Goal: Information Seeking & Learning: Learn about a topic

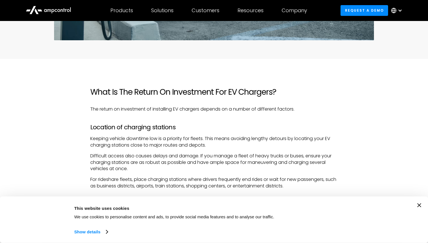
scroll to position [267, 0]
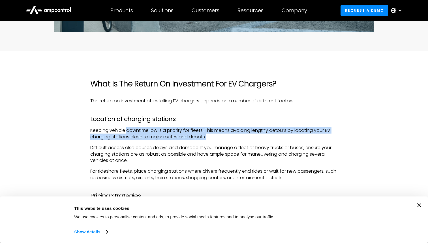
drag, startPoint x: 127, startPoint y: 132, endPoint x: 271, endPoint y: 134, distance: 144.4
click at [271, 134] on p "Keeping vehicle downtime low is a priority for fleets. This means avoiding leng…" at bounding box center [213, 133] width 247 height 13
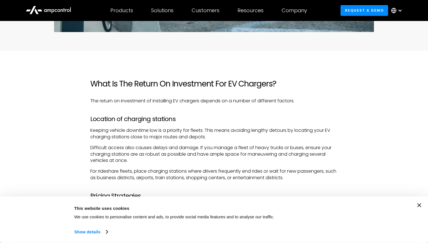
drag, startPoint x: 102, startPoint y: 137, endPoint x: 243, endPoint y: 136, distance: 141.8
click at [243, 136] on p "Keeping vehicle downtime low is a priority for fleets. This means avoiding leng…" at bounding box center [213, 133] width 247 height 13
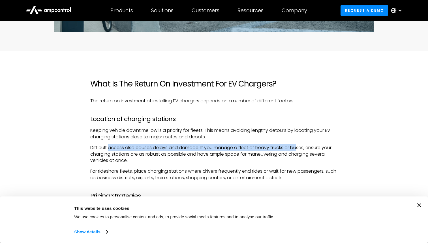
drag, startPoint x: 109, startPoint y: 147, endPoint x: 297, endPoint y: 146, distance: 187.7
click at [297, 147] on p "Difficult access also causes delays and damage. If you manage a fleet of heavy …" at bounding box center [213, 153] width 247 height 19
click at [293, 146] on p "Difficult access also causes delays and damage. If you manage a fleet of heavy …" at bounding box center [213, 153] width 247 height 19
drag, startPoint x: 211, startPoint y: 146, endPoint x: 117, endPoint y: 153, distance: 94.3
click at [117, 153] on p "Difficult access also causes delays and damage. If you manage a fleet of heavy …" at bounding box center [213, 153] width 247 height 19
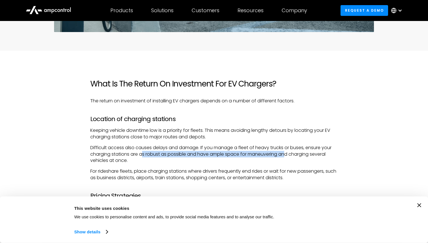
drag, startPoint x: 143, startPoint y: 154, endPoint x: 286, endPoint y: 156, distance: 143.0
click at [286, 156] on p "Difficult access also causes delays and damage. If you manage a fleet of heavy …" at bounding box center [213, 153] width 247 height 19
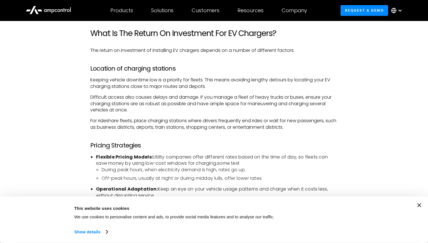
scroll to position [320, 0]
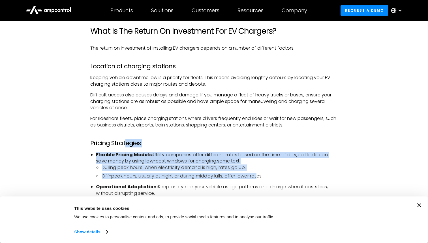
drag, startPoint x: 124, startPoint y: 140, endPoint x: 259, endPoint y: 174, distance: 139.7
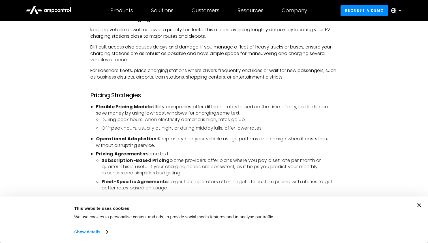
scroll to position [370, 0]
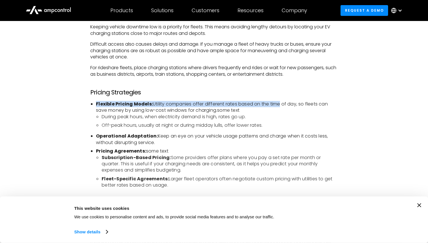
drag, startPoint x: 96, startPoint y: 102, endPoint x: 278, endPoint y: 104, distance: 181.7
click at [278, 104] on li "Flexible Pricing Models: Utility companies offer different rates based on the t…" at bounding box center [217, 115] width 242 height 28
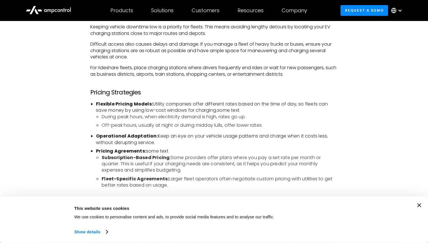
click at [283, 104] on li "Flexible Pricing Models: Utility companies offer different rates based on the t…" at bounding box center [217, 115] width 242 height 28
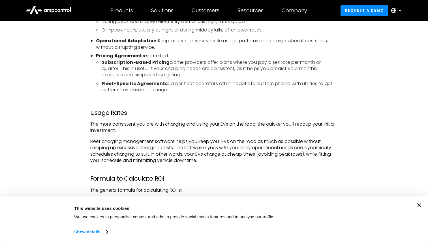
scroll to position [470, 0]
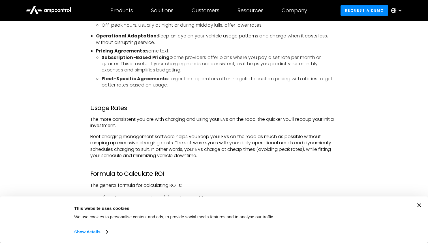
drag, startPoint x: 177, startPoint y: 58, endPoint x: 189, endPoint y: 84, distance: 28.1
click at [189, 84] on ul "Subscription-Based Pricing: Some providers offer plans where you pay a set rate…" at bounding box center [217, 71] width 242 height 34
click at [192, 75] on ul "Subscription-Based Pricing: Some providers offer plans where you pay a set rate…" at bounding box center [217, 71] width 242 height 34
drag, startPoint x: 173, startPoint y: 80, endPoint x: 236, endPoint y: 84, distance: 63.8
click at [236, 84] on li "Fleet-Specific Agreements: Larger fleet operators often negotiate custom pricin…" at bounding box center [220, 82] width 236 height 13
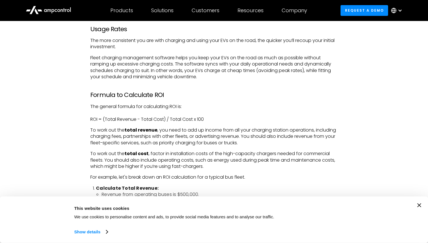
scroll to position [551, 0]
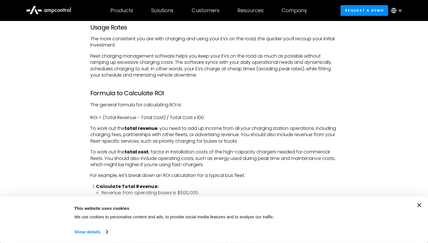
click at [418, 204] on icon "Close banner" at bounding box center [419, 205] width 4 height 4
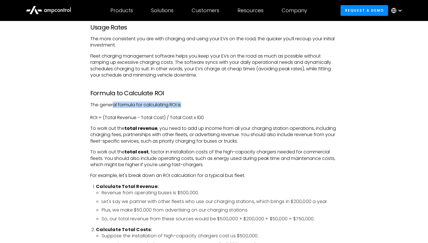
drag, startPoint x: 113, startPoint y: 104, endPoint x: 184, endPoint y: 103, distance: 71.3
click at [184, 103] on p "The general formula for calculating ROI is: ROI = (Total Revenue - Total Cost) …" at bounding box center [213, 111] width 247 height 19
drag, startPoint x: 113, startPoint y: 116, endPoint x: 175, endPoint y: 115, distance: 62.3
click at [175, 115] on p "The general formula for calculating ROI is: ROI = (Total Revenue - Total Cost) …" at bounding box center [213, 111] width 247 height 19
click at [200, 118] on p "The general formula for calculating ROI is: ROI = (Total Revenue - Total Cost) …" at bounding box center [213, 111] width 247 height 19
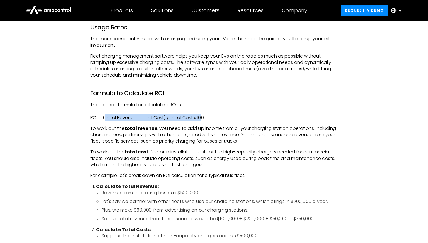
drag, startPoint x: 104, startPoint y: 117, endPoint x: 200, endPoint y: 117, distance: 96.0
click at [201, 117] on p "The general formula for calculating ROI is: ROI = (Total Revenue - Total Cost) …" at bounding box center [213, 111] width 247 height 19
click at [245, 118] on p "The general formula for calculating ROI is: ROI = (Total Revenue - Total Cost) …" at bounding box center [213, 111] width 247 height 19
drag, startPoint x: 110, startPoint y: 117, endPoint x: 232, endPoint y: 116, distance: 122.3
click at [232, 116] on p "The general formula for calculating ROI is: ROI = (Total Revenue - Total Cost) …" at bounding box center [213, 111] width 247 height 19
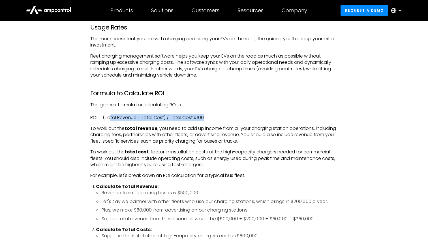
click at [232, 116] on p "The general formula for calculating ROI is: ROI = (Total Revenue - Total Cost) …" at bounding box center [213, 111] width 247 height 19
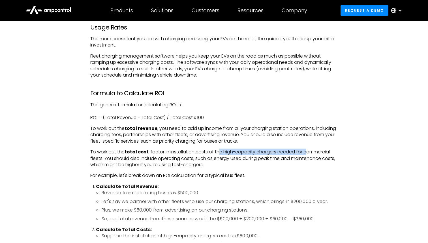
drag, startPoint x: 225, startPoint y: 151, endPoint x: 306, endPoint y: 153, distance: 80.7
click at [306, 153] on p "To work out the total cost , factor in installation costs of the high-capacity …" at bounding box center [213, 158] width 247 height 19
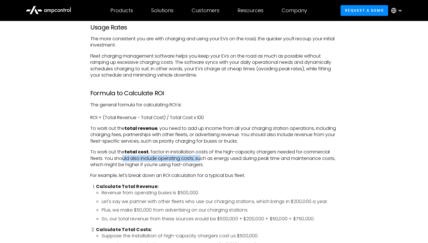
drag, startPoint x: 122, startPoint y: 160, endPoint x: 201, endPoint y: 160, distance: 78.7
click at [201, 160] on p "To work out the total cost , factor in installation costs of the high-capacity …" at bounding box center [213, 158] width 247 height 19
drag, startPoint x: 216, startPoint y: 158, endPoint x: 280, endPoint y: 158, distance: 64.0
click at [280, 158] on p "To work out the total cost , factor in installation costs of the high-capacity …" at bounding box center [213, 158] width 247 height 19
click at [289, 157] on p "To work out the total cost , factor in installation costs of the high-capacity …" at bounding box center [213, 158] width 247 height 19
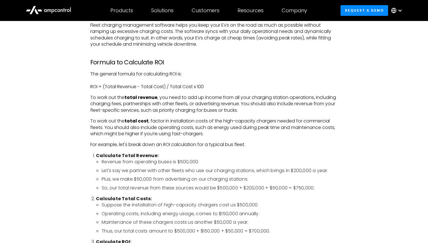
scroll to position [583, 0]
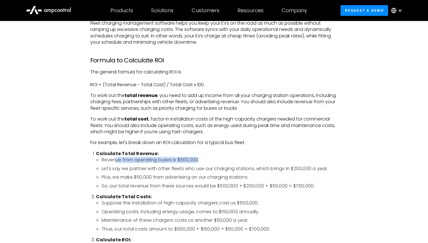
drag, startPoint x: 116, startPoint y: 161, endPoint x: 199, endPoint y: 161, distance: 82.7
click at [199, 161] on li "Revenue from operating buses is $500,000." at bounding box center [220, 160] width 236 height 6
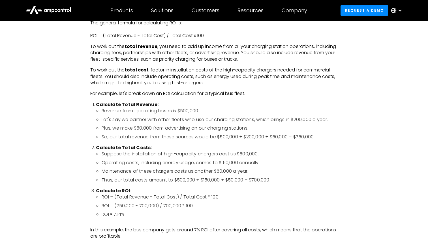
scroll to position [642, 0]
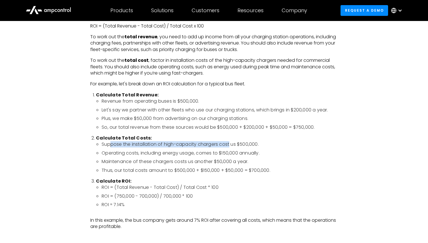
drag, startPoint x: 112, startPoint y: 145, endPoint x: 230, endPoint y: 145, distance: 118.3
click at [230, 145] on li "Suppose the installation of high-capacity chargers cost us $500,000." at bounding box center [220, 144] width 236 height 6
click at [243, 147] on li "Suppose the installation of high-capacity chargers cost us $500,000." at bounding box center [220, 144] width 236 height 6
drag, startPoint x: 214, startPoint y: 146, endPoint x: 252, endPoint y: 148, distance: 37.7
click at [252, 148] on ul "Suppose the installation of high-capacity chargers cost us $500,000. Operating …" at bounding box center [217, 157] width 242 height 32
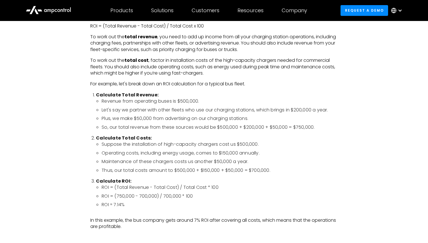
click at [166, 158] on li "Maintenance of these chargers costs us another $50,000 a year." at bounding box center [220, 161] width 236 height 6
drag, startPoint x: 118, startPoint y: 152, endPoint x: 176, endPoint y: 152, distance: 58.6
click at [176, 152] on li "Operating costs, including energy usage, comes to $150,000 annually." at bounding box center [220, 153] width 236 height 6
drag, startPoint x: 185, startPoint y: 153, endPoint x: 268, endPoint y: 152, distance: 83.0
click at [268, 152] on li "Operating costs, including energy usage, comes to $150,000 annually." at bounding box center [220, 153] width 236 height 6
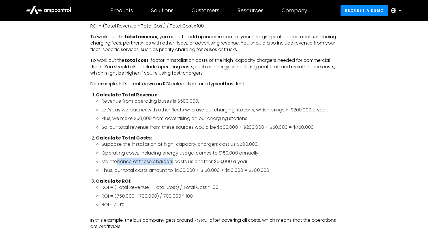
drag, startPoint x: 116, startPoint y: 161, endPoint x: 173, endPoint y: 161, distance: 56.9
click at [173, 161] on li "Maintenance of these chargers costs us another $50,000 a year." at bounding box center [220, 161] width 236 height 6
drag, startPoint x: 189, startPoint y: 164, endPoint x: 236, endPoint y: 164, distance: 46.7
click at [236, 164] on li "Maintenance of these chargers costs us another $50,000 a year." at bounding box center [220, 161] width 236 height 6
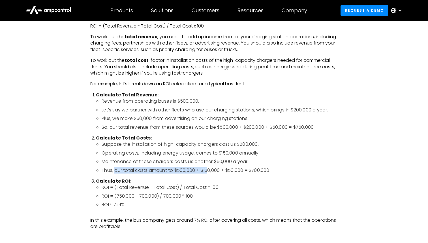
drag, startPoint x: 114, startPoint y: 172, endPoint x: 207, endPoint y: 172, distance: 92.3
click at [207, 172] on li "Thus, our total costs amount to $500,000 + $150,000 + $50,000 = $700,000." at bounding box center [220, 170] width 236 height 6
drag, startPoint x: 236, startPoint y: 172, endPoint x: 276, endPoint y: 171, distance: 40.8
click at [276, 171] on li "Thus, our total costs amount to $500,000 + $150,000 + $50,000 = $700,000." at bounding box center [220, 170] width 236 height 6
click at [178, 169] on li "Thus, our total costs amount to $500,000 + $150,000 + $50,000 = $700,000." at bounding box center [220, 170] width 236 height 6
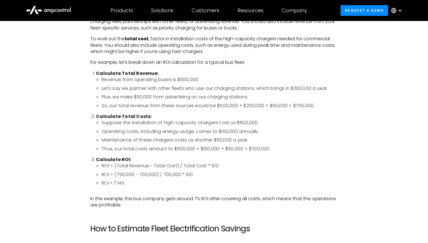
scroll to position [665, 0]
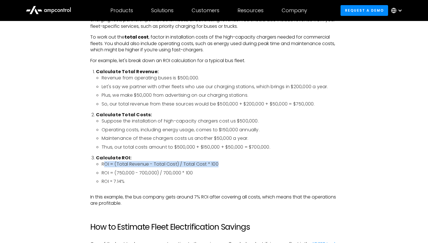
drag, startPoint x: 104, startPoint y: 166, endPoint x: 235, endPoint y: 167, distance: 130.8
click at [235, 167] on li "ROI = (Total Revenue - Total Cost) / Total Cost * 100" at bounding box center [220, 164] width 236 height 6
click at [218, 169] on ul "ROI = (Total Revenue - Total Cost) / Total Cost * 100 ROI = (750,000 - 700,000)…" at bounding box center [217, 172] width 242 height 23
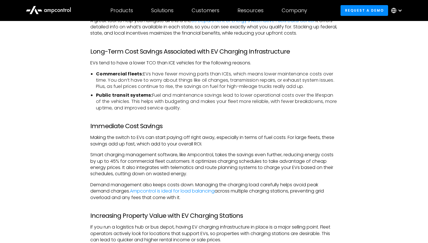
scroll to position [1057, 0]
